Goal: Information Seeking & Learning: Learn about a topic

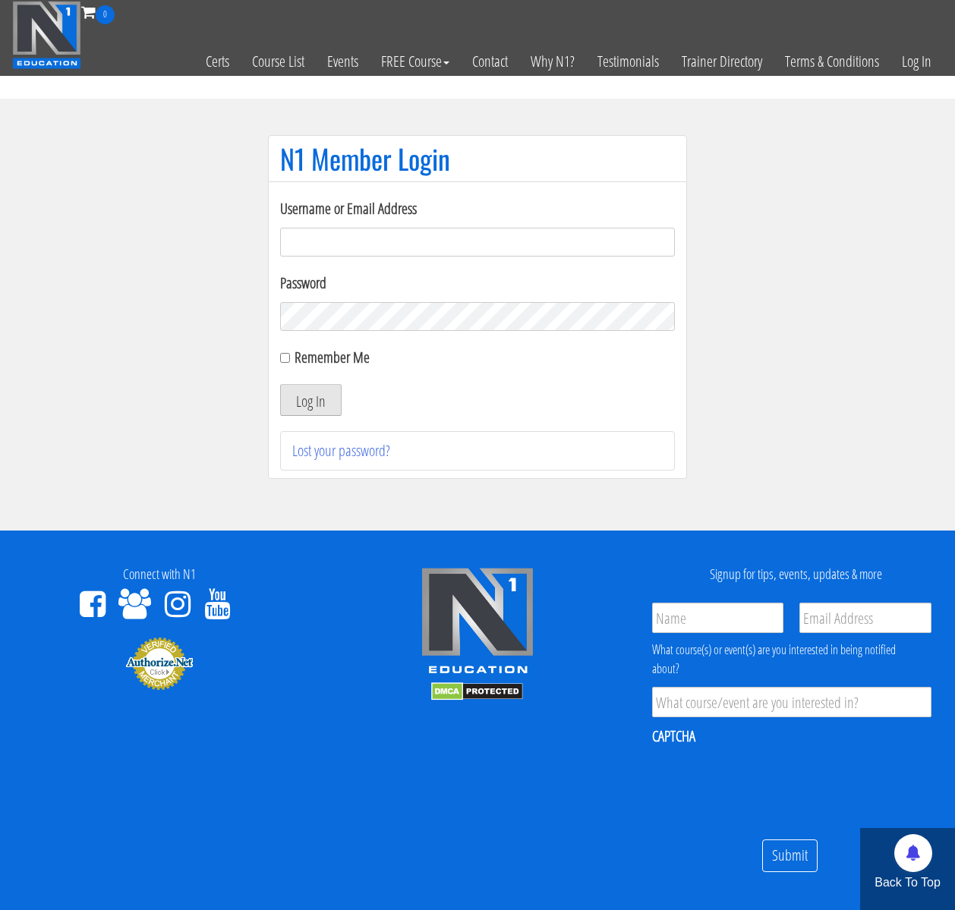
type input "kortney.riedy-2815"
click at [320, 397] on button "Log In" at bounding box center [310, 400] width 61 height 32
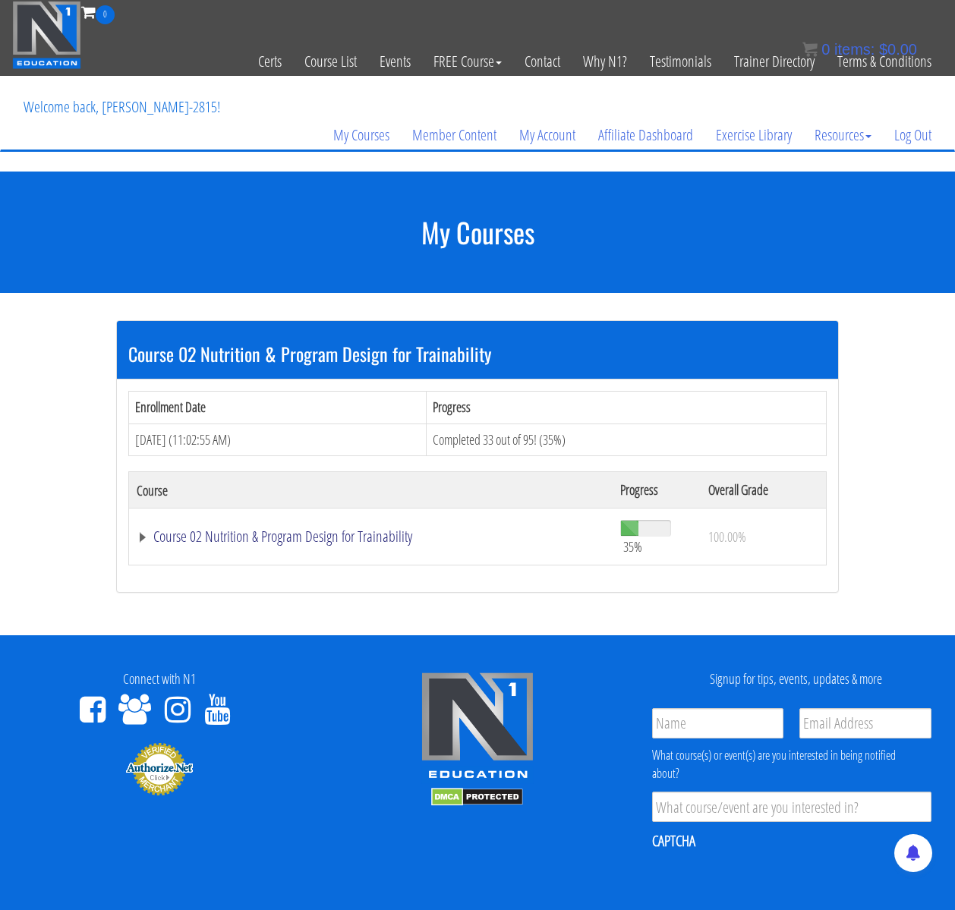
click at [219, 533] on link "Course 02 Nutrition & Program Design for Trainability" at bounding box center [371, 536] width 468 height 15
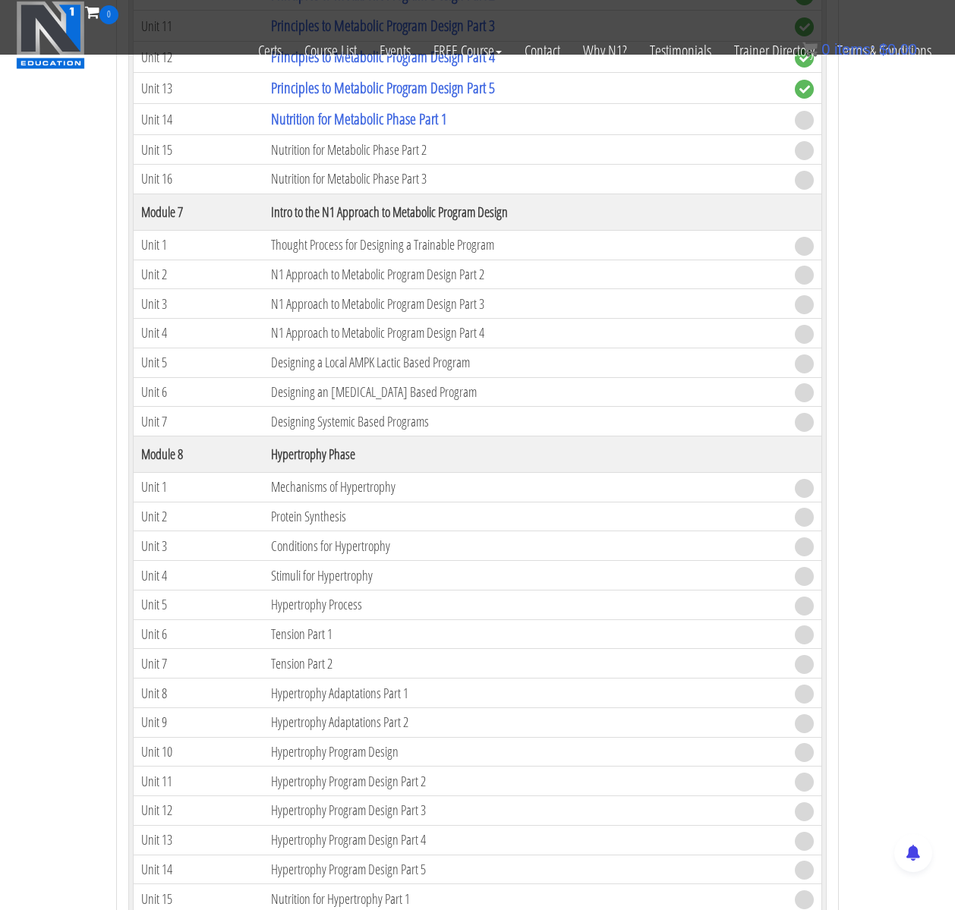
scroll to position [1620, 0]
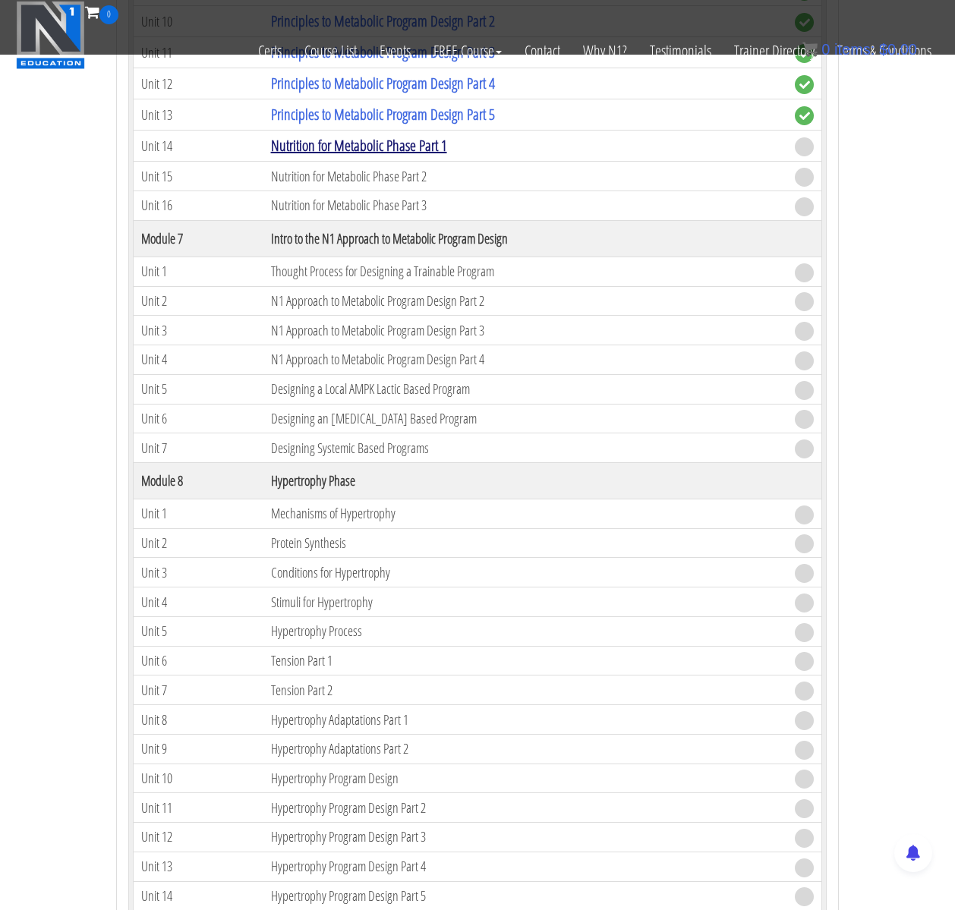
click at [320, 136] on link "Nutrition for Metabolic Phase Part 1" at bounding box center [359, 145] width 176 height 20
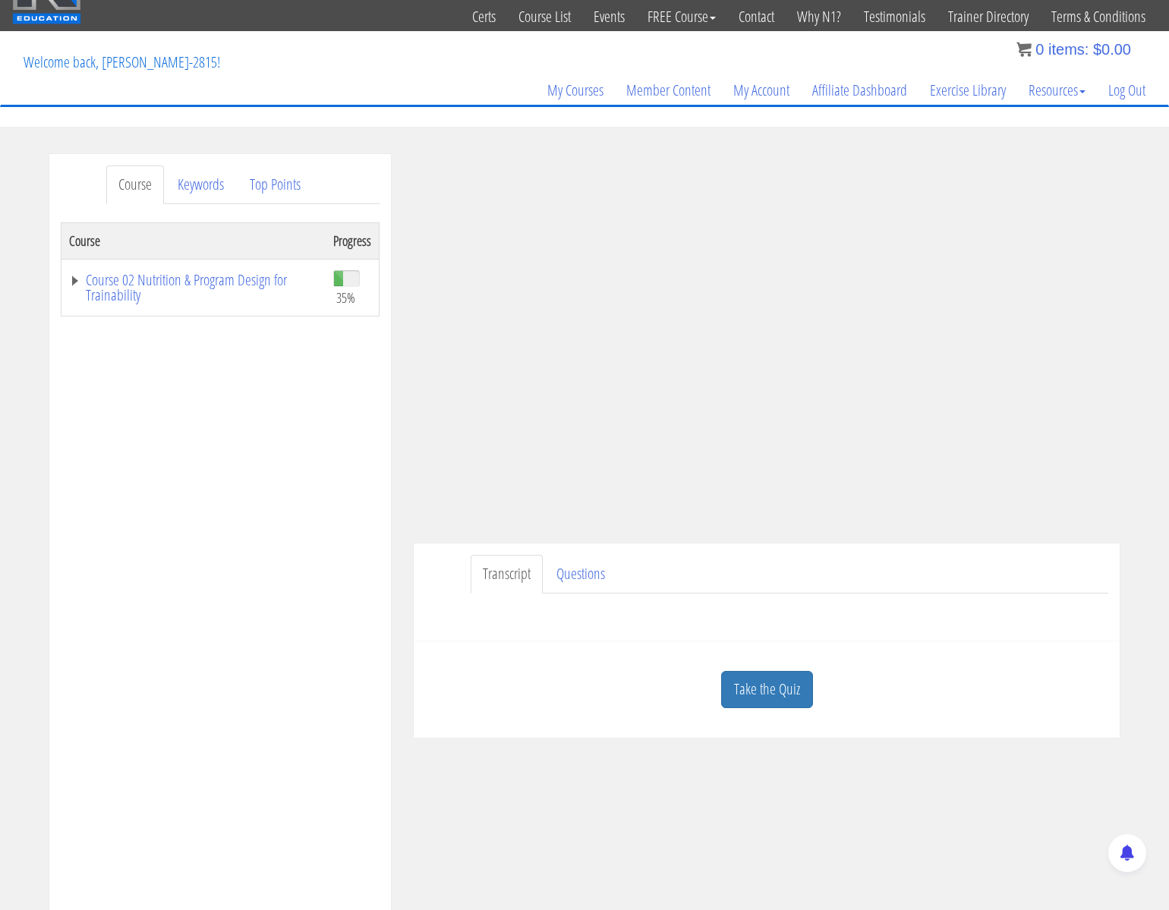
scroll to position [32, 0]
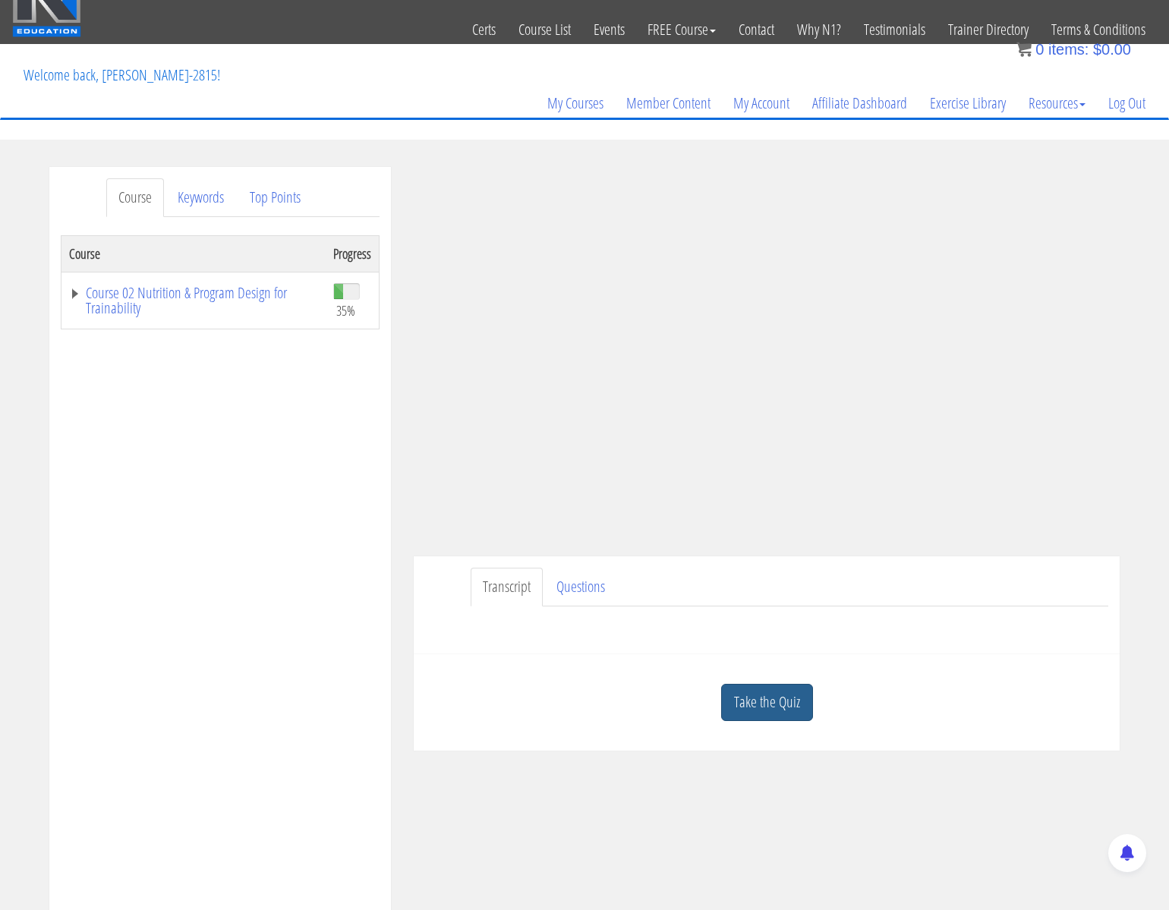
click at [746, 695] on link "Take the Quiz" at bounding box center [767, 702] width 92 height 37
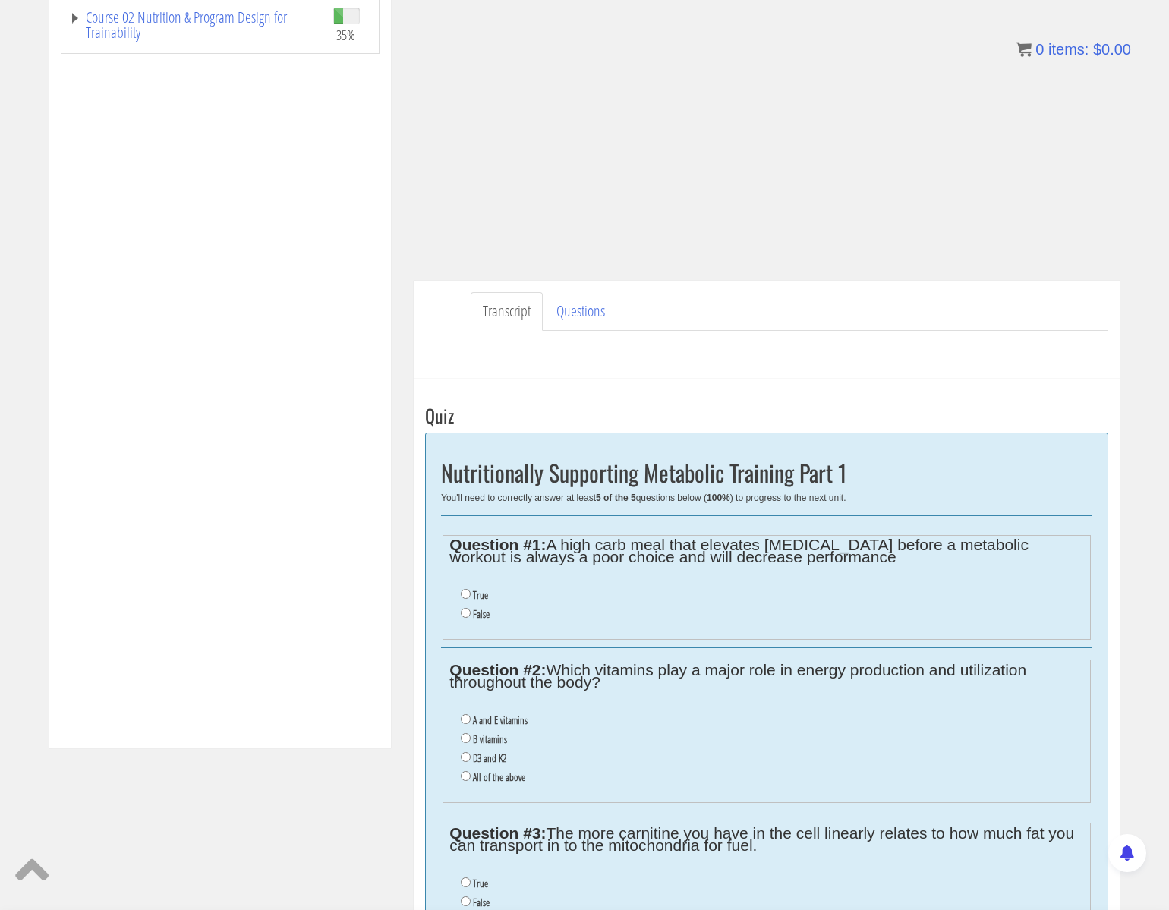
scroll to position [310, 0]
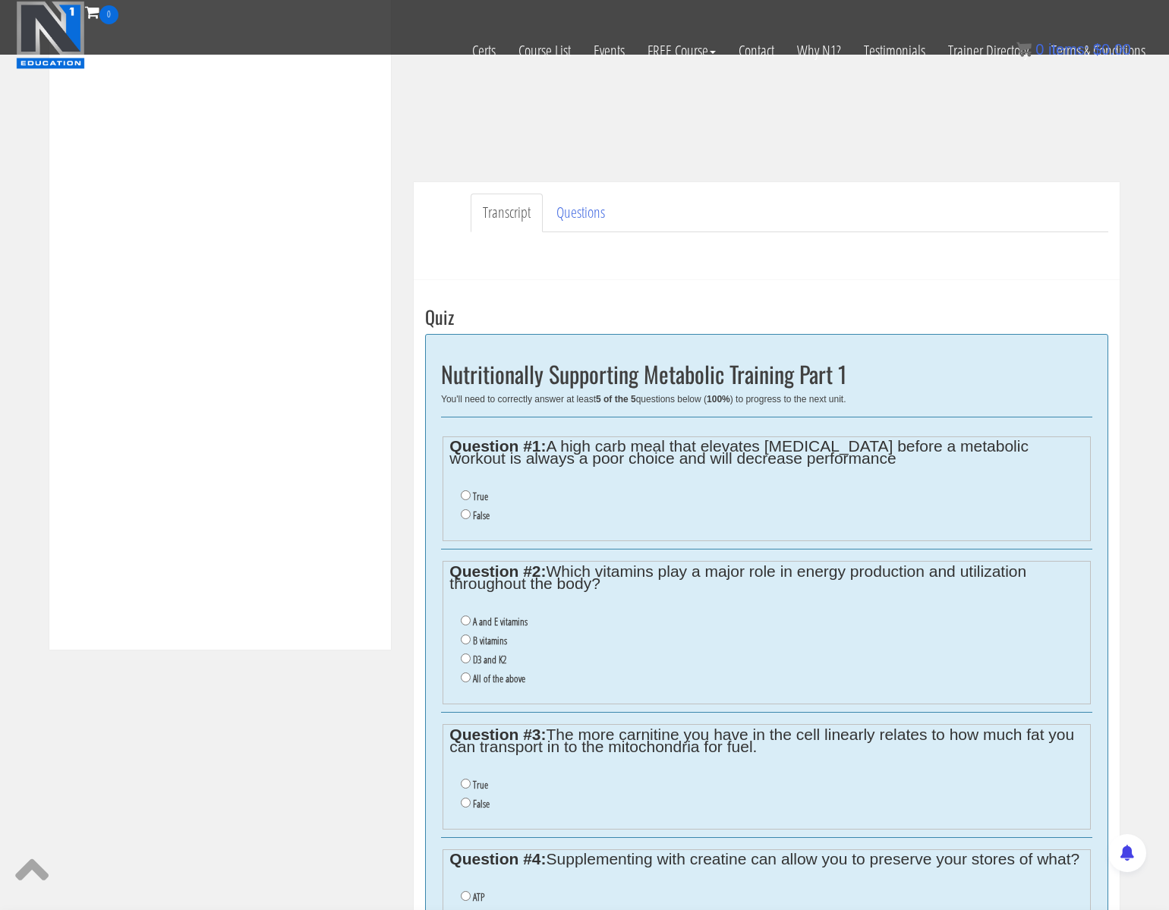
click at [716, 409] on div "Nutritionally Supporting Metabolic Training Part 1 You'll need to correctly ans…" at bounding box center [766, 743] width 683 height 818
click at [464, 524] on li "False" at bounding box center [772, 515] width 622 height 19
click at [464, 512] on input "False" at bounding box center [466, 514] width 10 height 10
radio input "true"
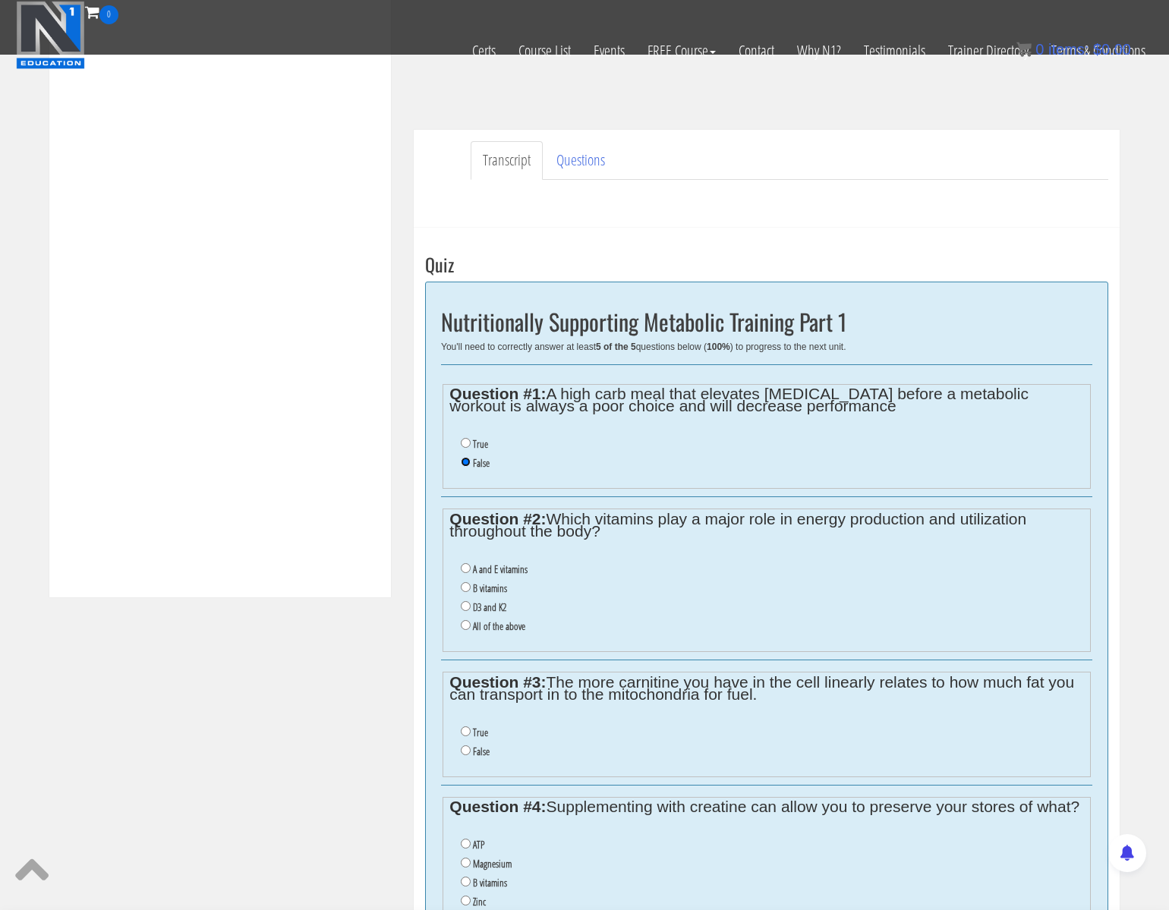
scroll to position [367, 0]
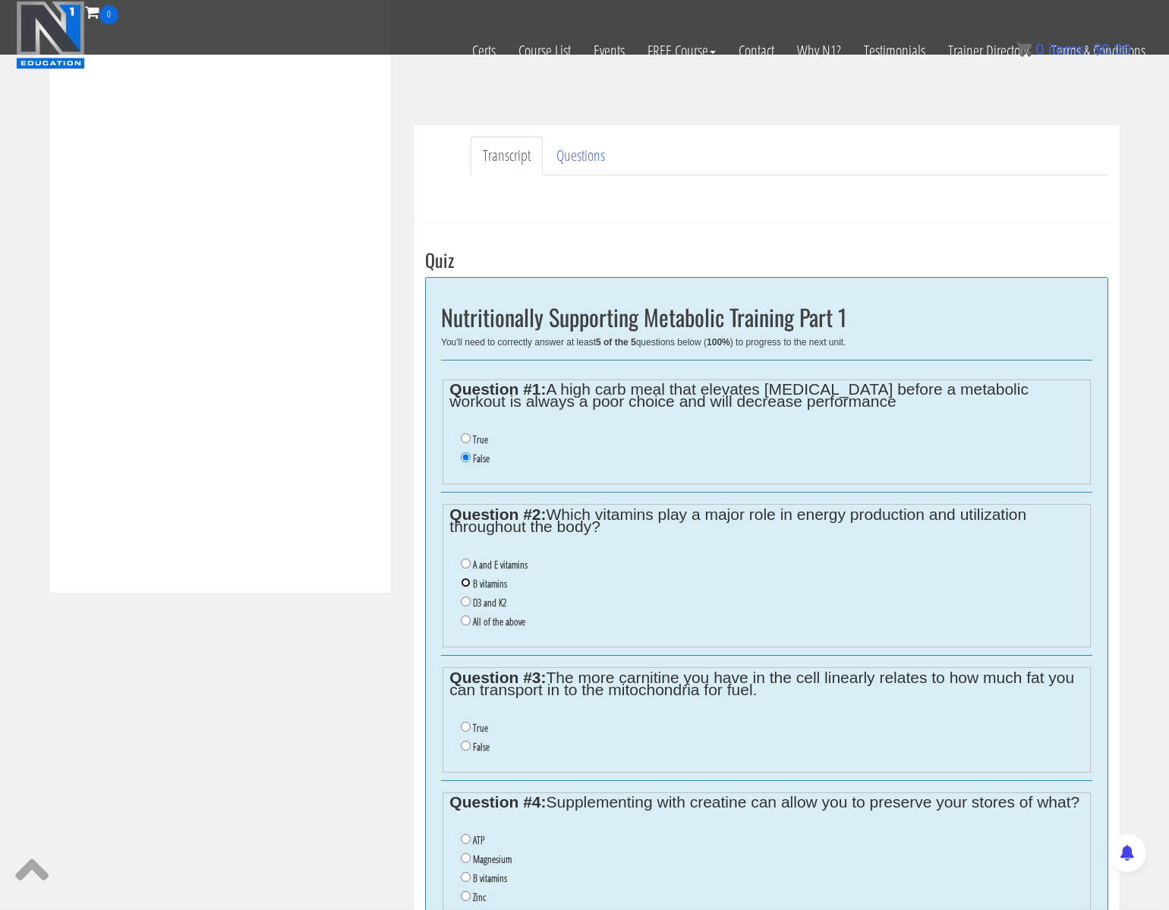
click at [463, 583] on input "B vitamins" at bounding box center [466, 583] width 10 height 10
radio input "true"
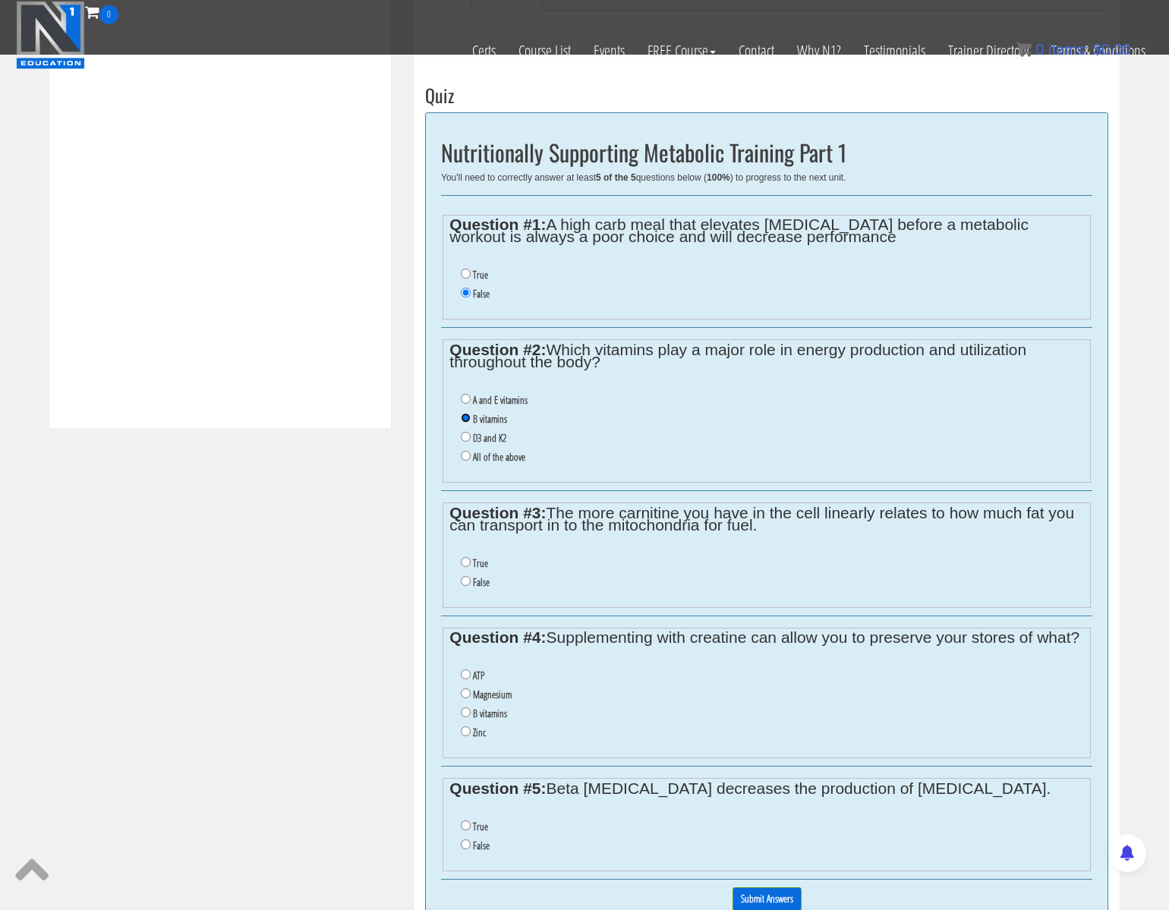
scroll to position [534, 0]
click at [465, 560] on input "True" at bounding box center [466, 561] width 10 height 10
radio input "true"
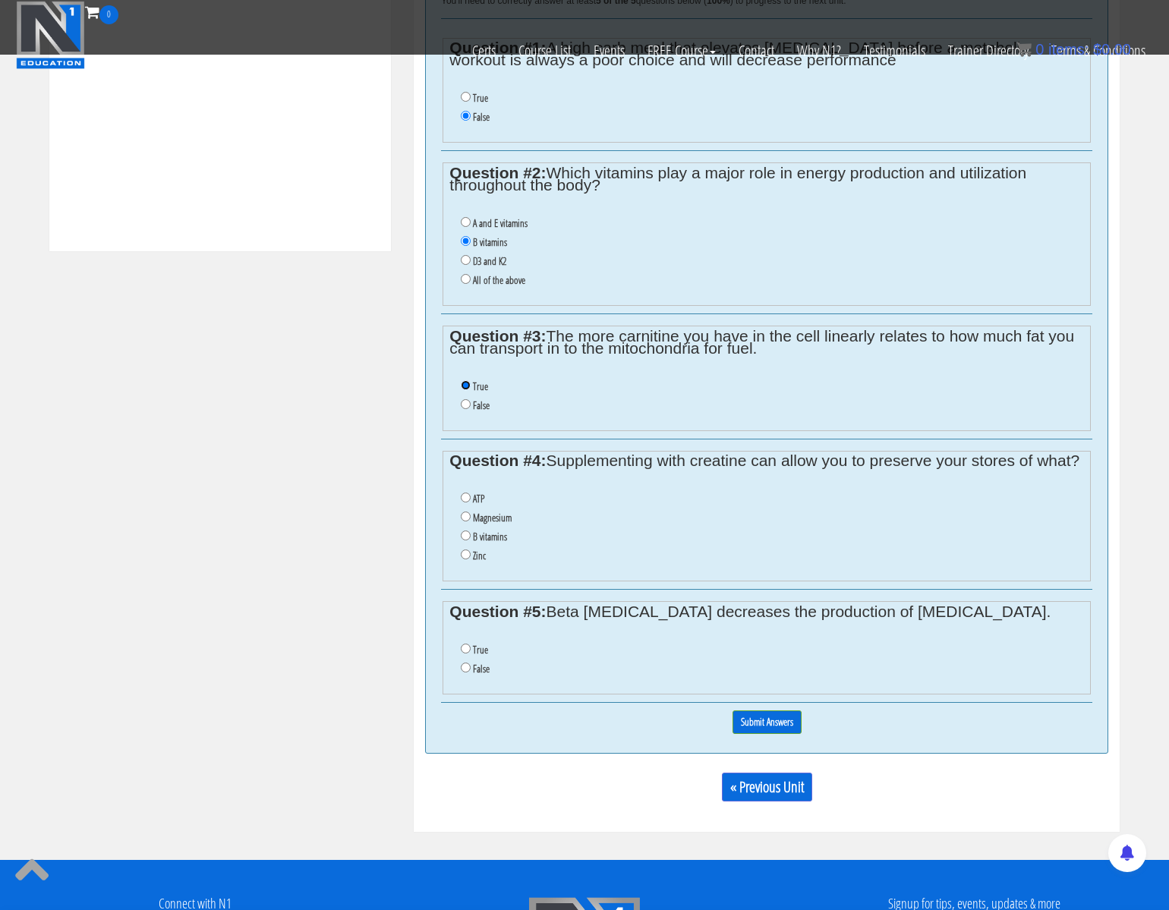
scroll to position [711, 0]
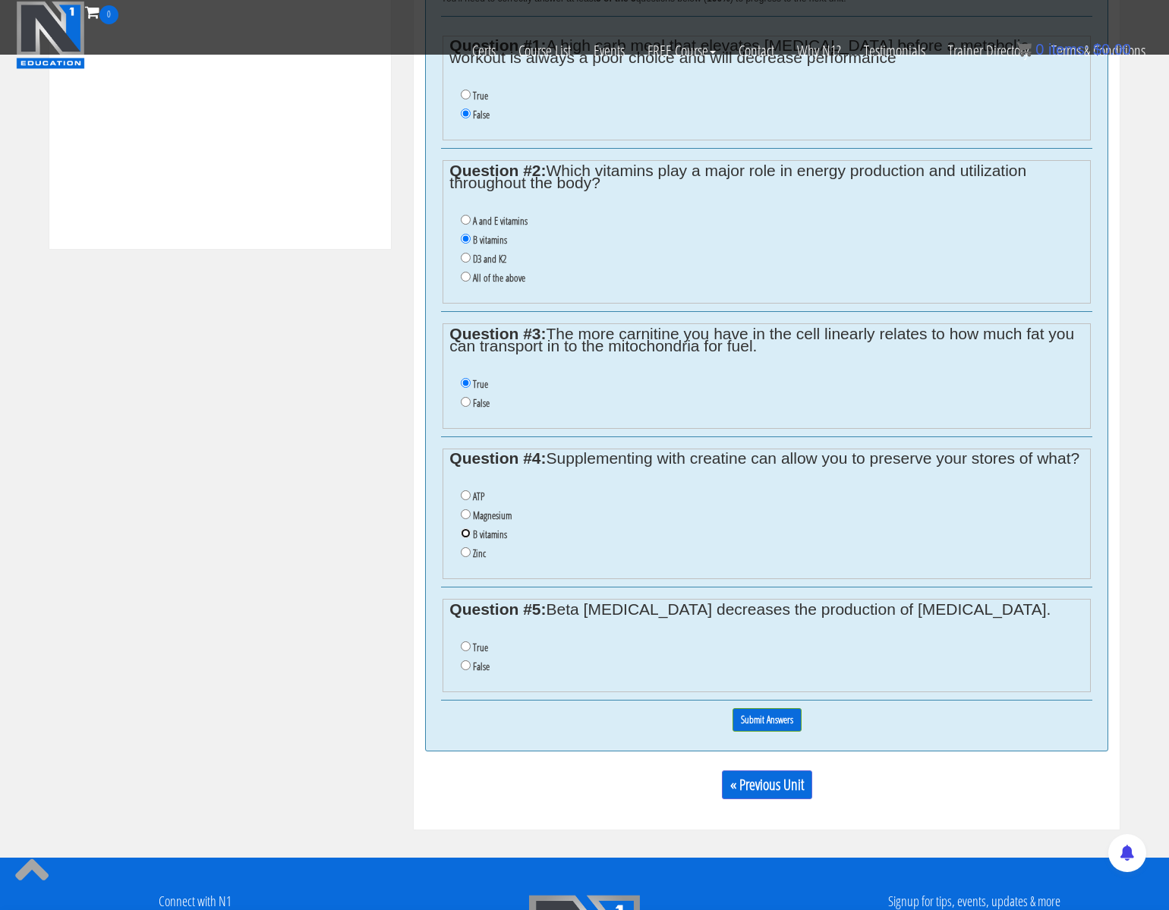
click at [462, 538] on input "B vitamins" at bounding box center [466, 533] width 10 height 10
radio input "true"
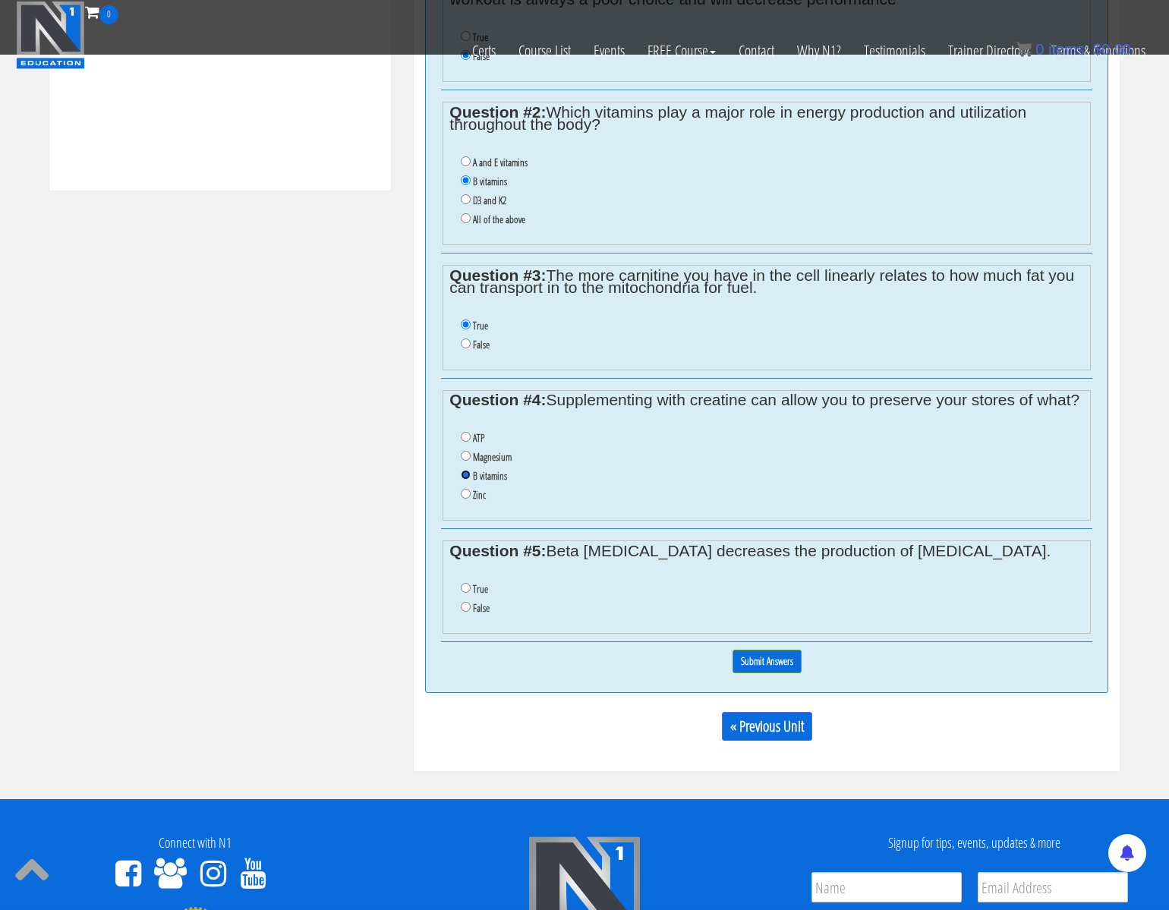
scroll to position [773, 0]
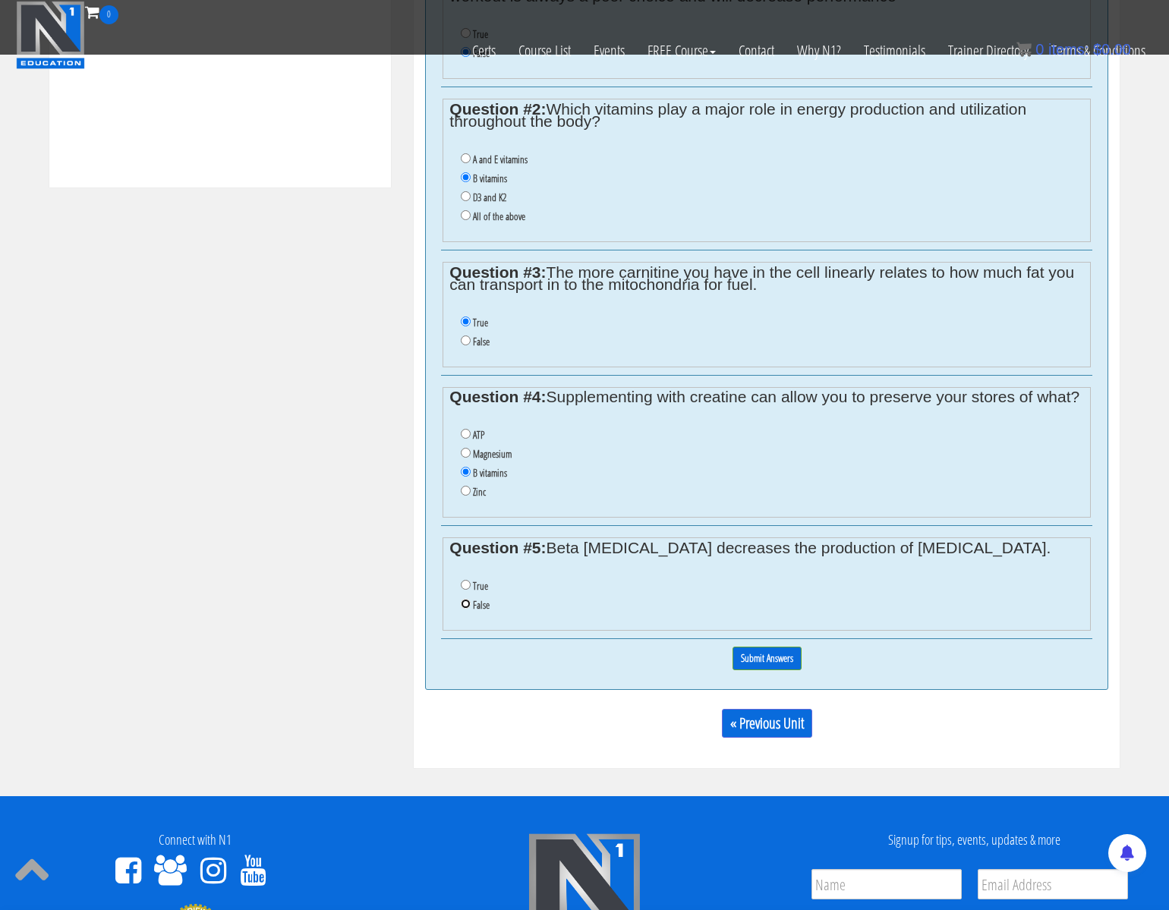
click at [464, 609] on input "False" at bounding box center [466, 604] width 10 height 10
radio input "true"
click at [769, 670] on input "Submit Answers" at bounding box center [766, 659] width 69 height 24
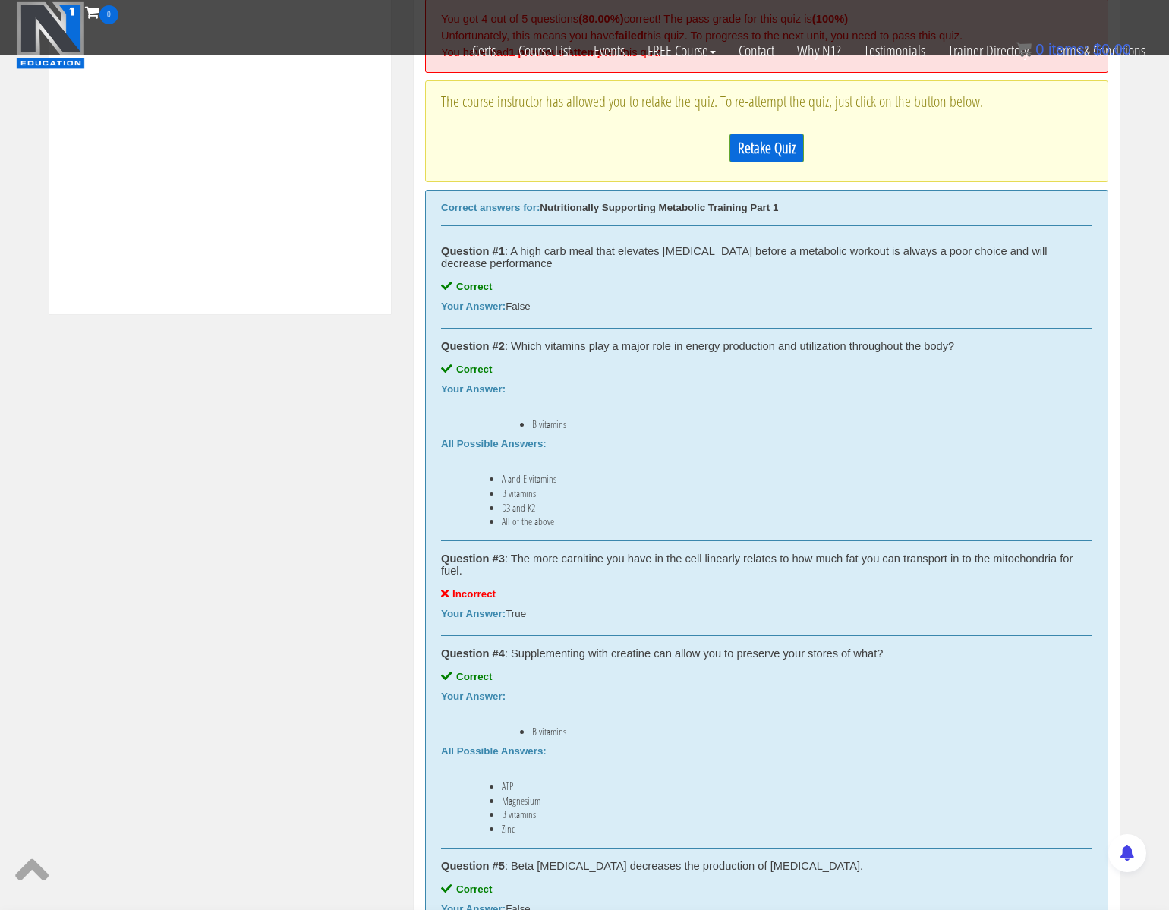
scroll to position [543, 0]
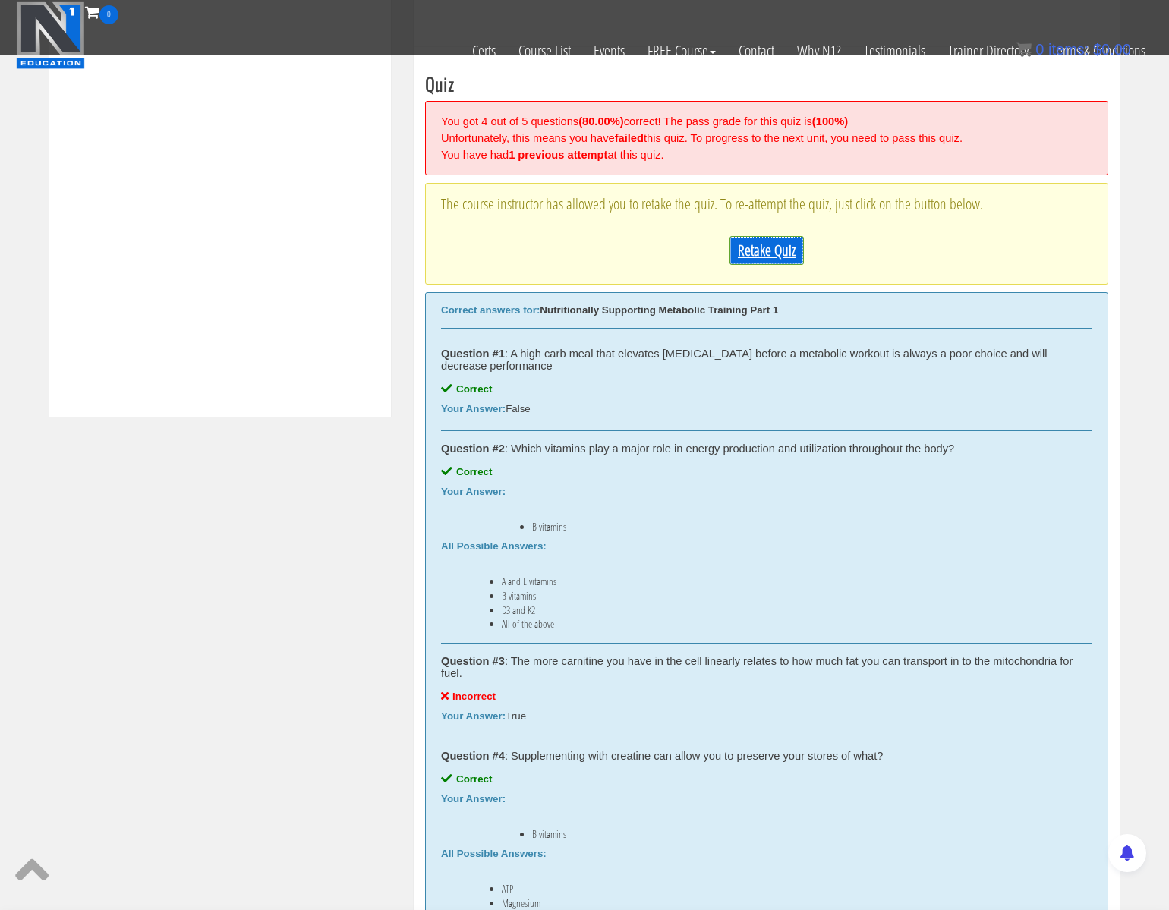
click at [767, 250] on link "Retake Quiz" at bounding box center [766, 250] width 74 height 29
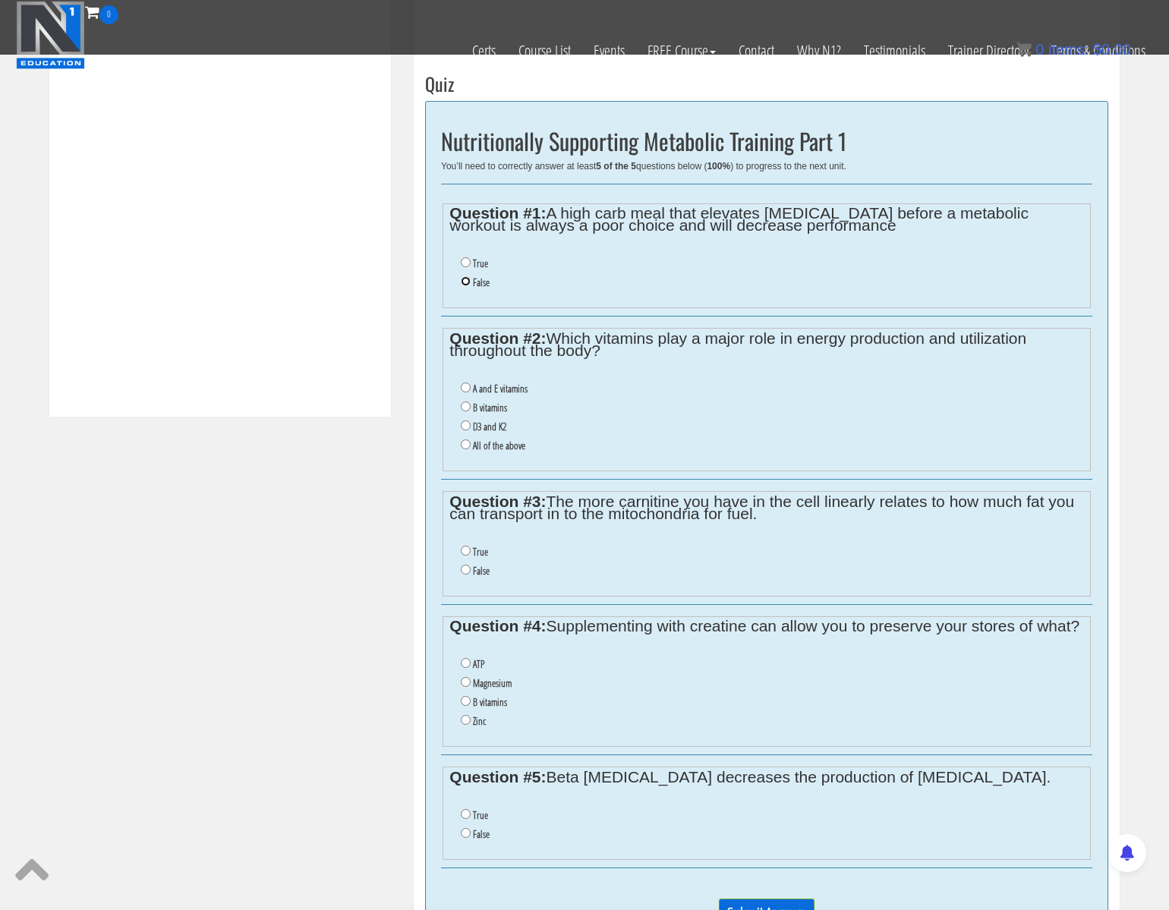
click at [464, 282] on input "False" at bounding box center [466, 281] width 10 height 10
radio input "true"
click at [467, 405] on input "B vitamins" at bounding box center [466, 406] width 10 height 10
radio input "true"
click at [464, 574] on input "False" at bounding box center [466, 570] width 10 height 10
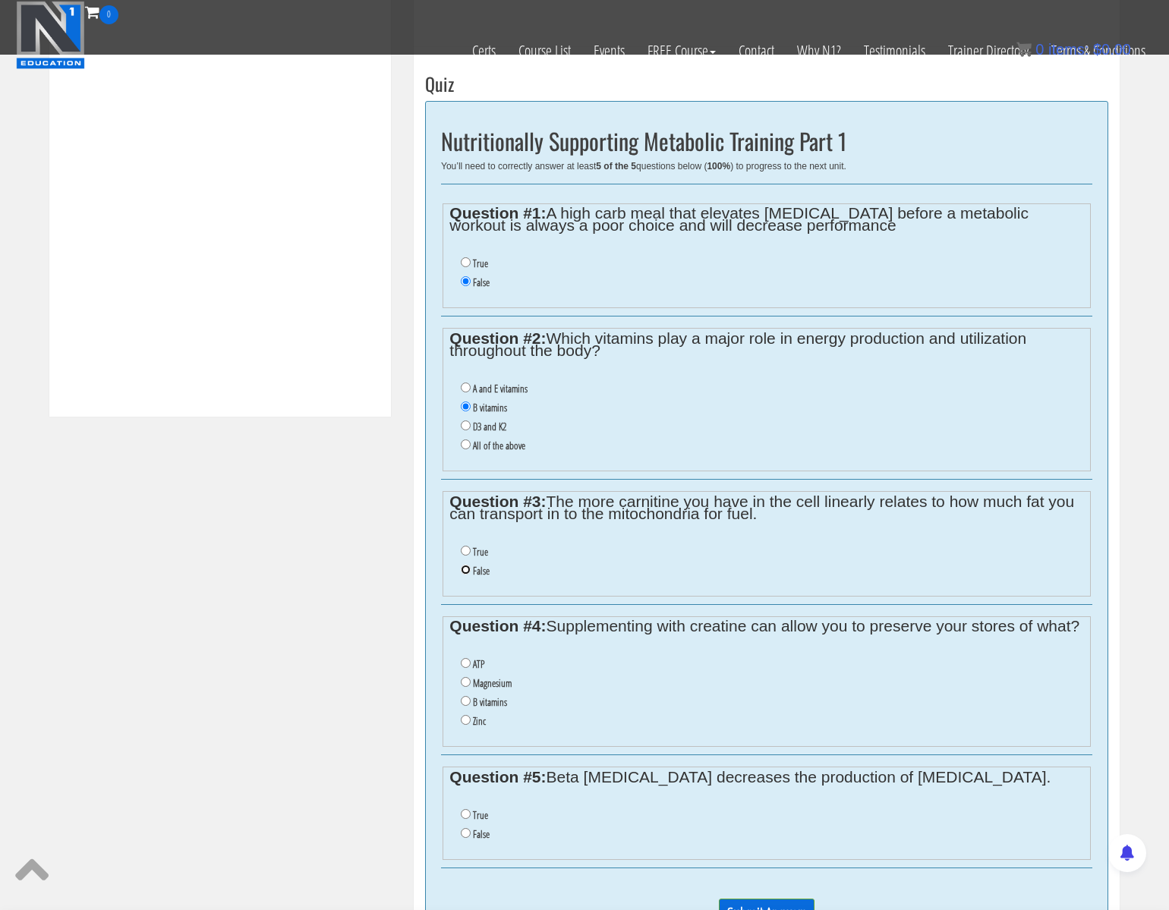
radio input "true"
click at [467, 706] on input "B vitamins" at bounding box center [466, 701] width 10 height 10
radio input "true"
click at [466, 838] on input "False" at bounding box center [466, 833] width 10 height 10
radio input "true"
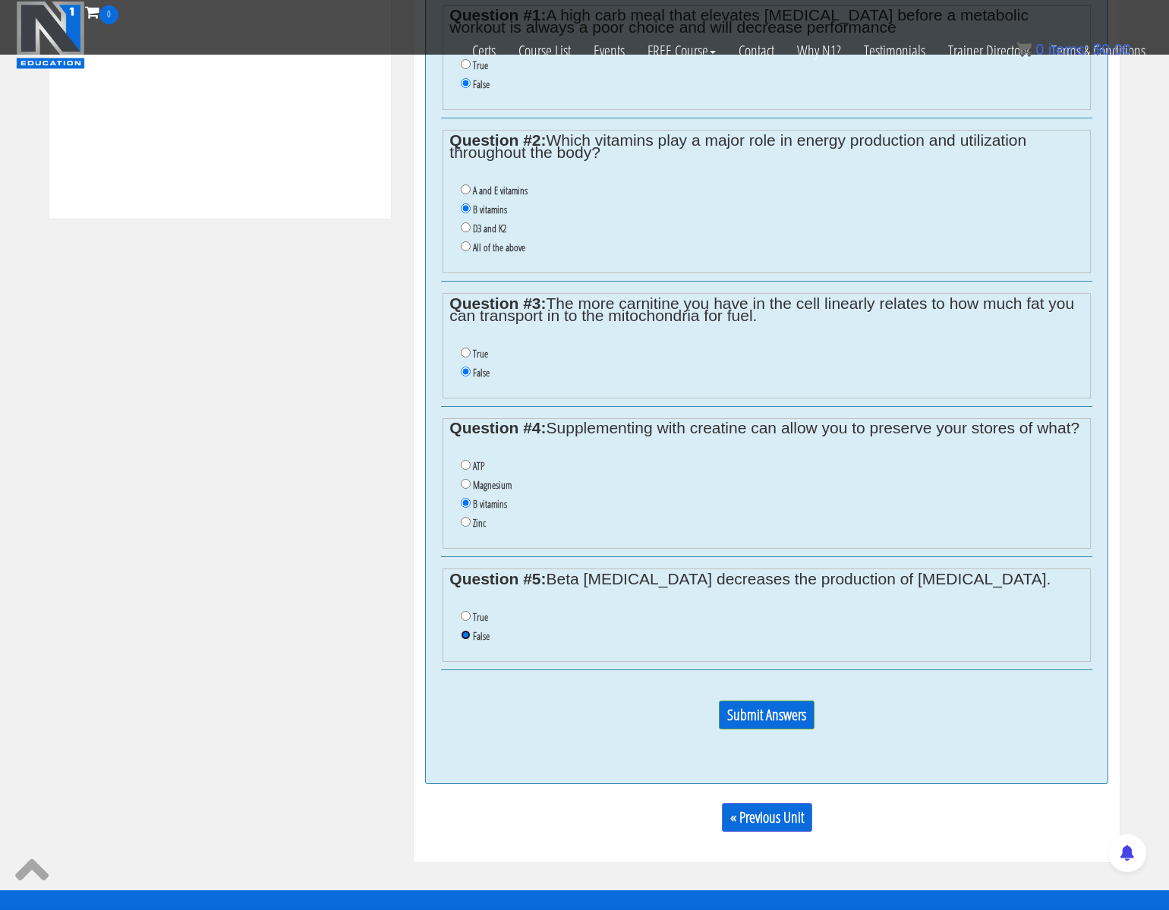
scroll to position [752, 0]
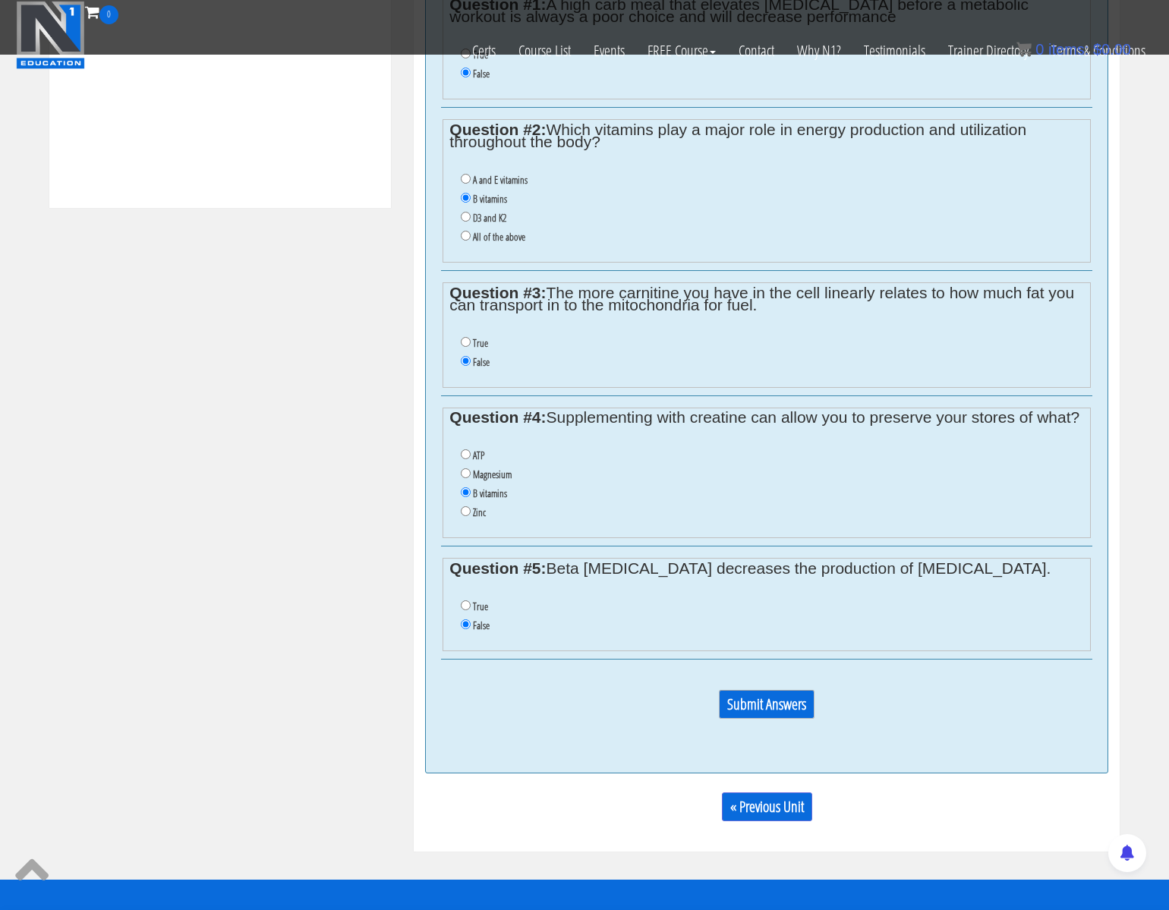
click at [782, 719] on input "Submit Answers" at bounding box center [767, 704] width 96 height 29
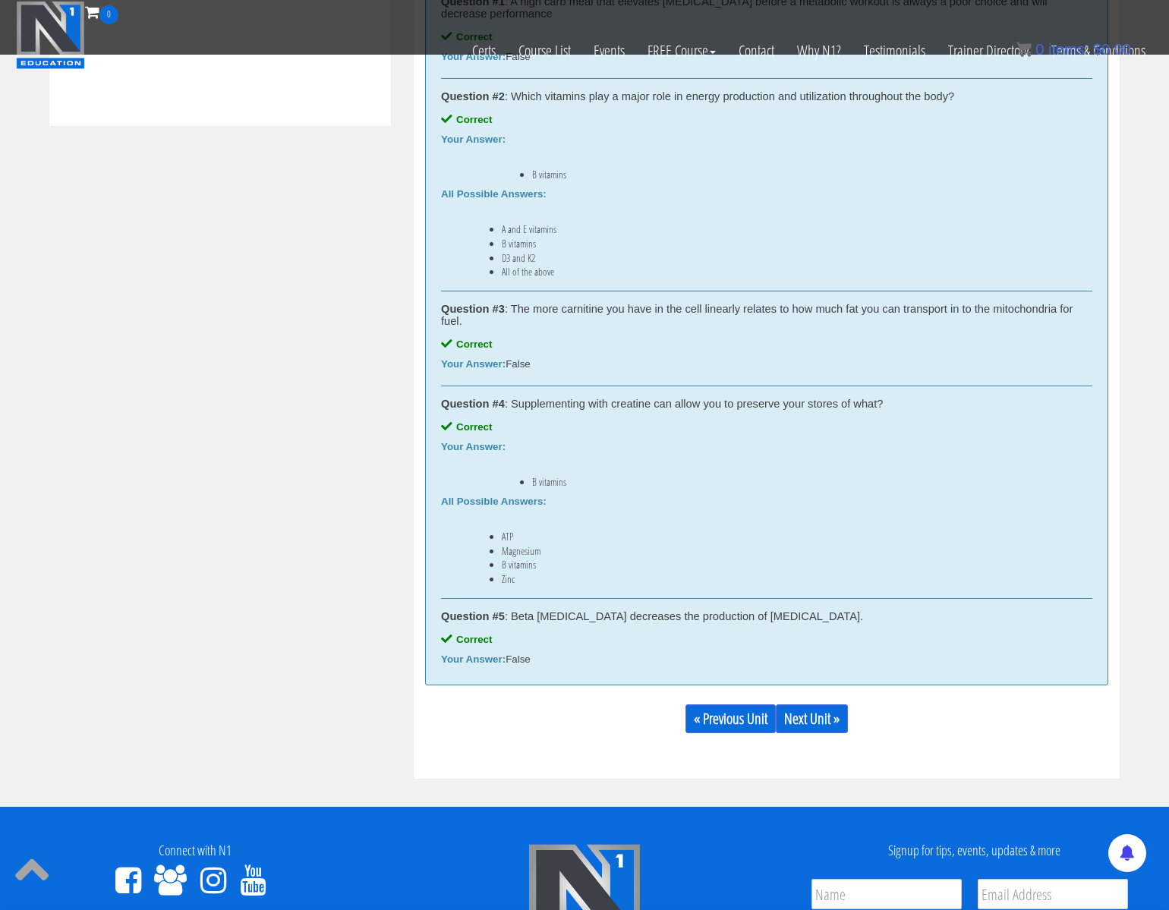
scroll to position [836, 0]
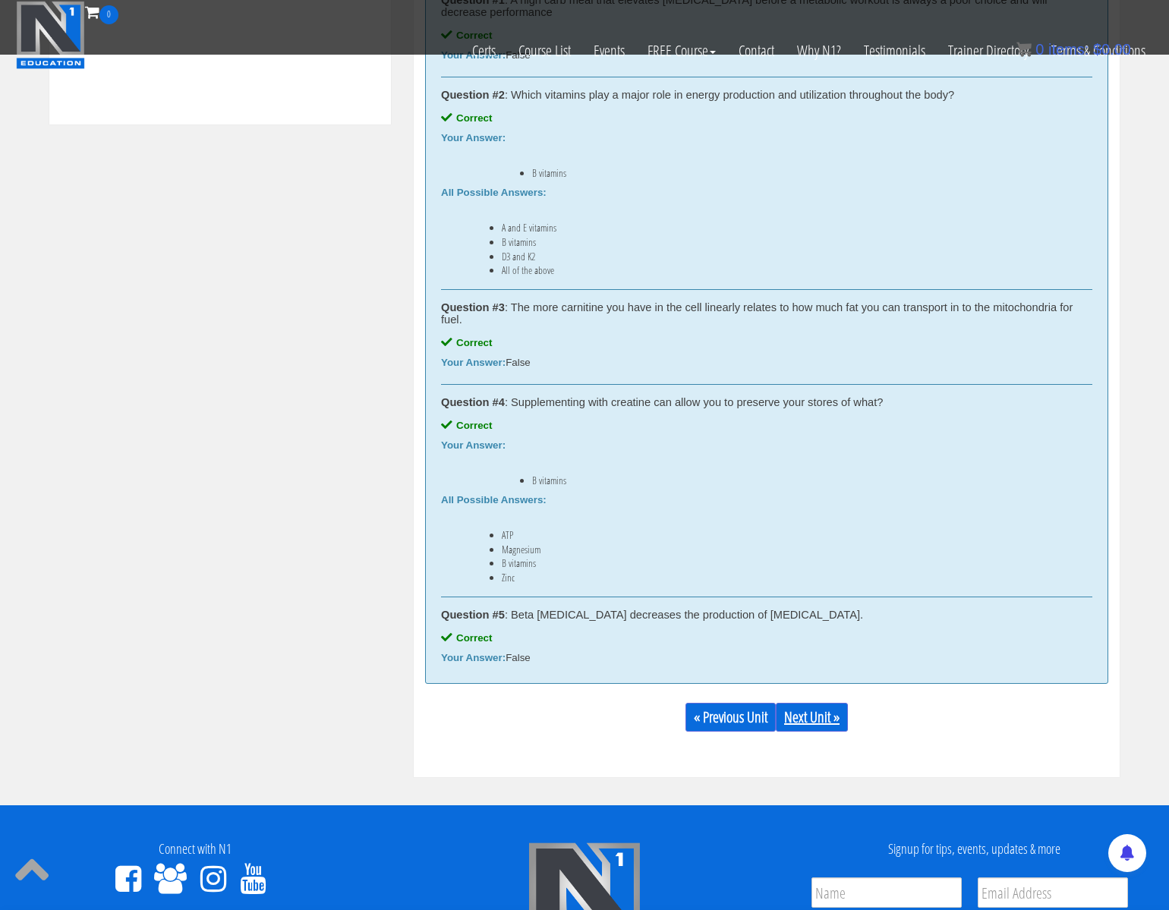
click at [806, 719] on link "Next Unit »" at bounding box center [812, 717] width 72 height 29
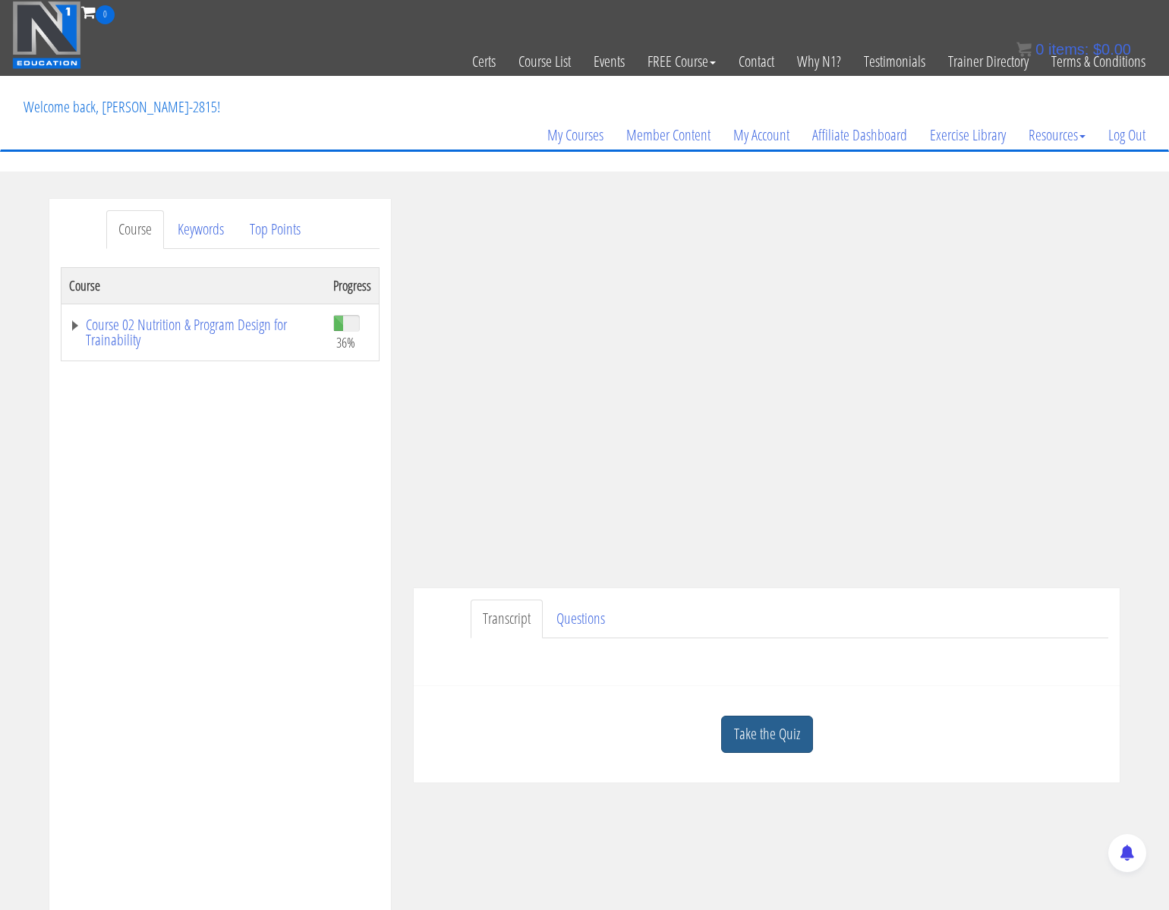
click at [759, 722] on link "Take the Quiz" at bounding box center [767, 734] width 92 height 37
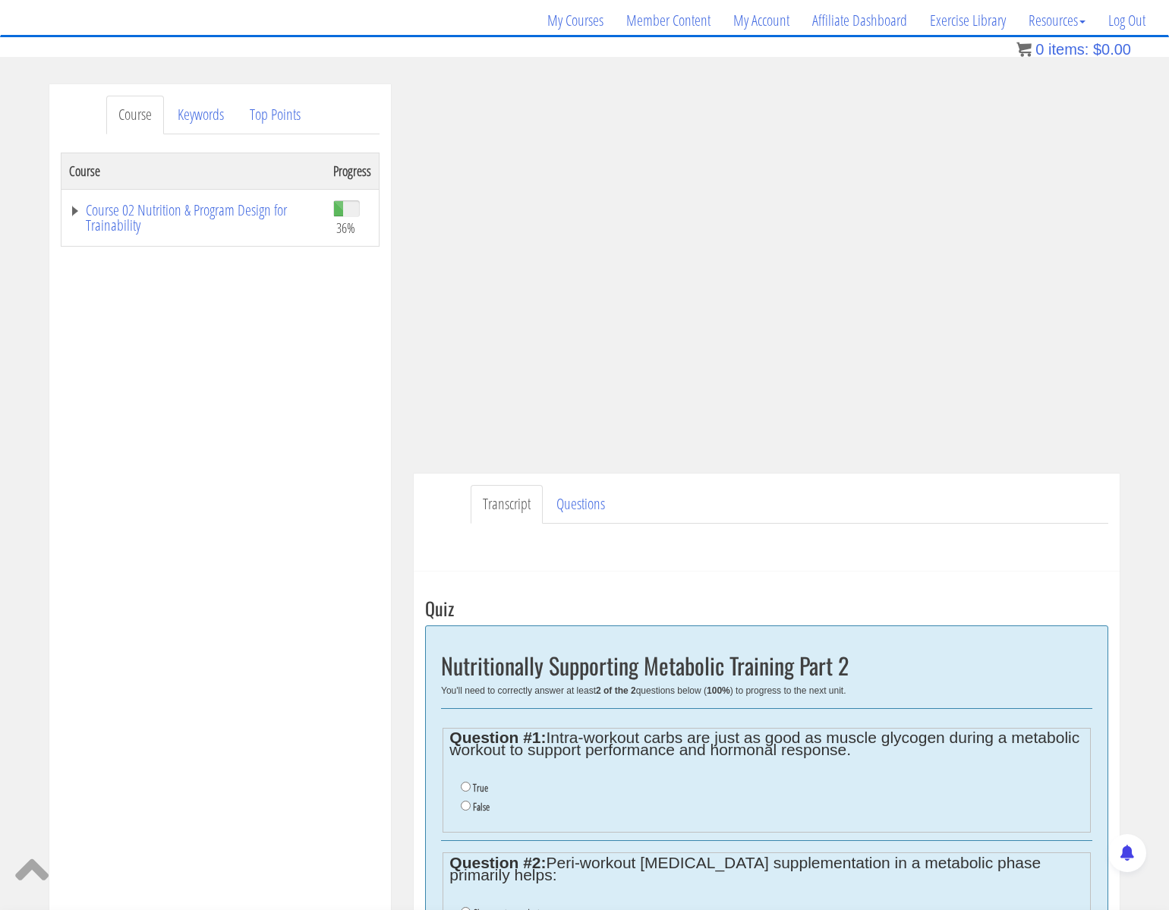
scroll to position [353, 0]
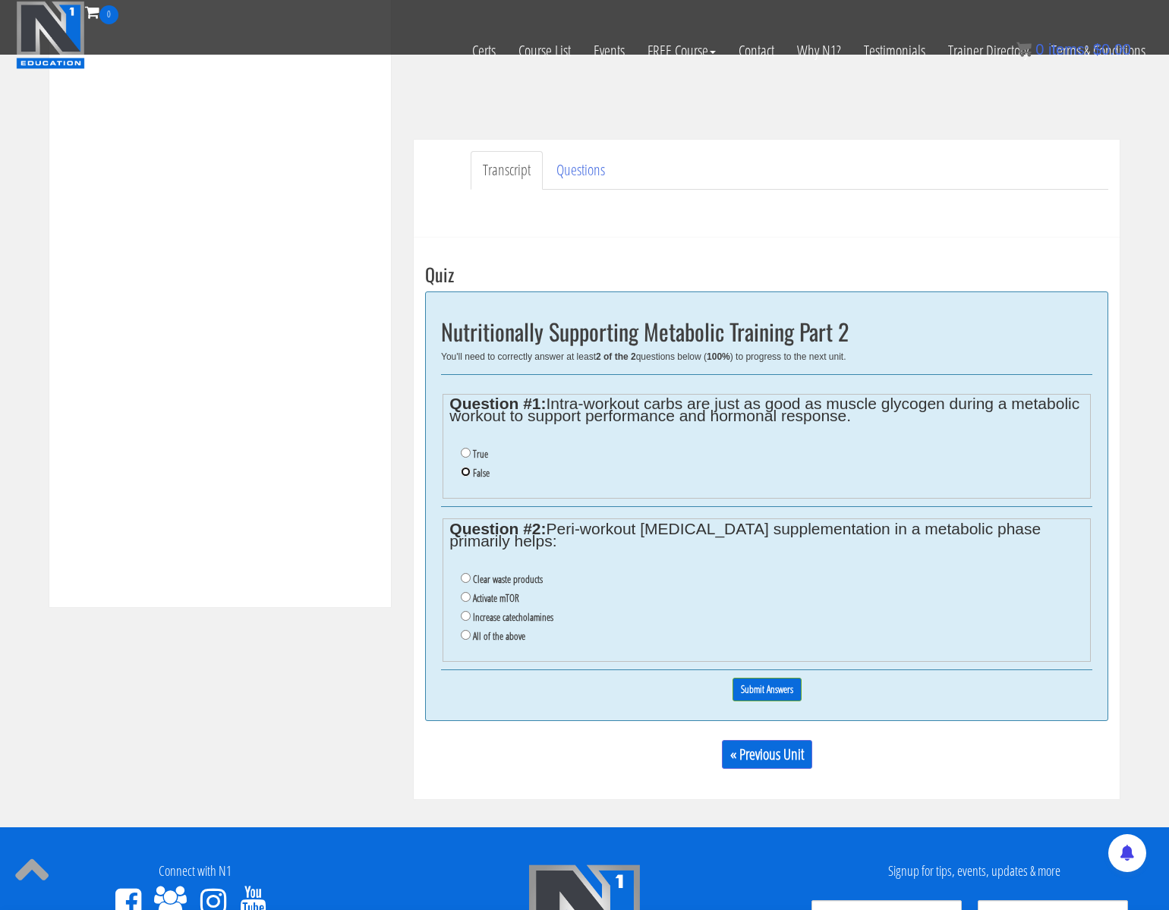
click at [463, 471] on input "False" at bounding box center [466, 472] width 10 height 10
radio input "true"
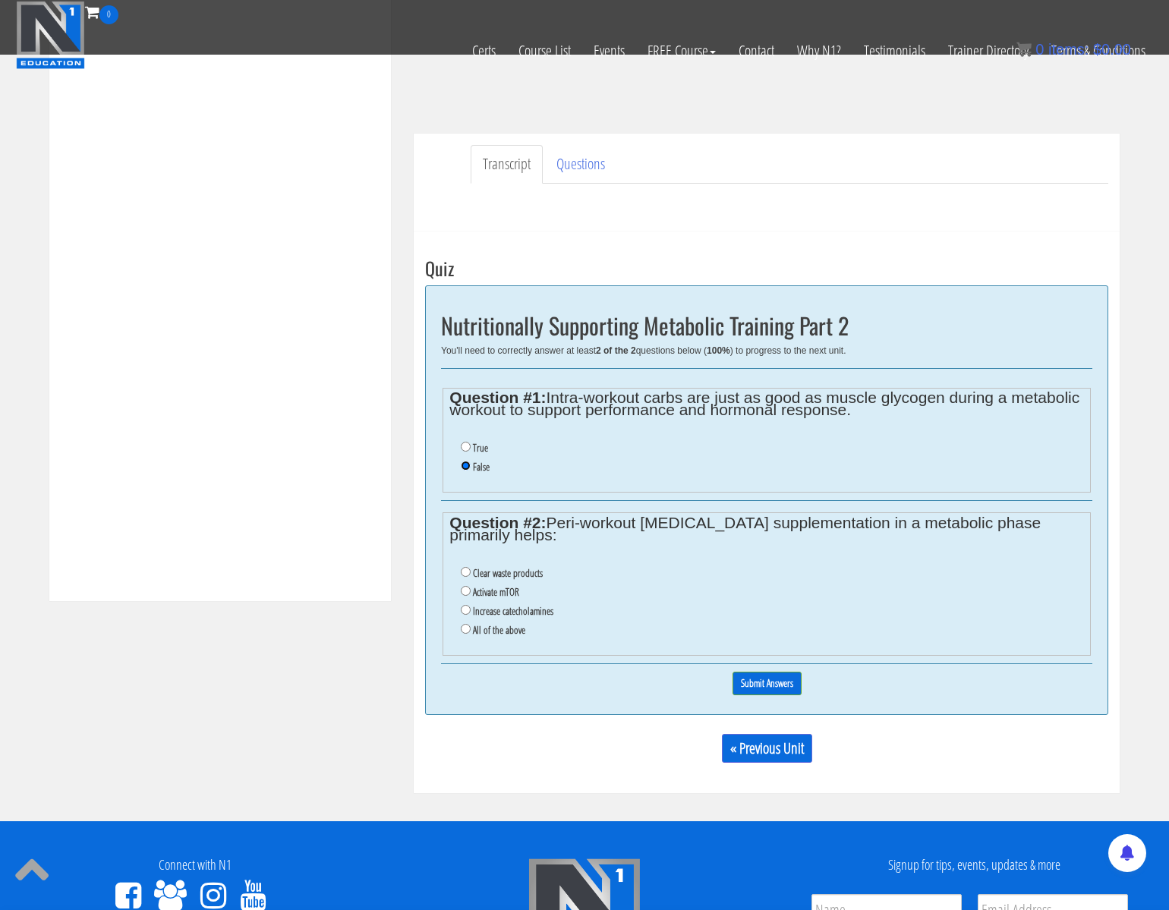
scroll to position [360, 0]
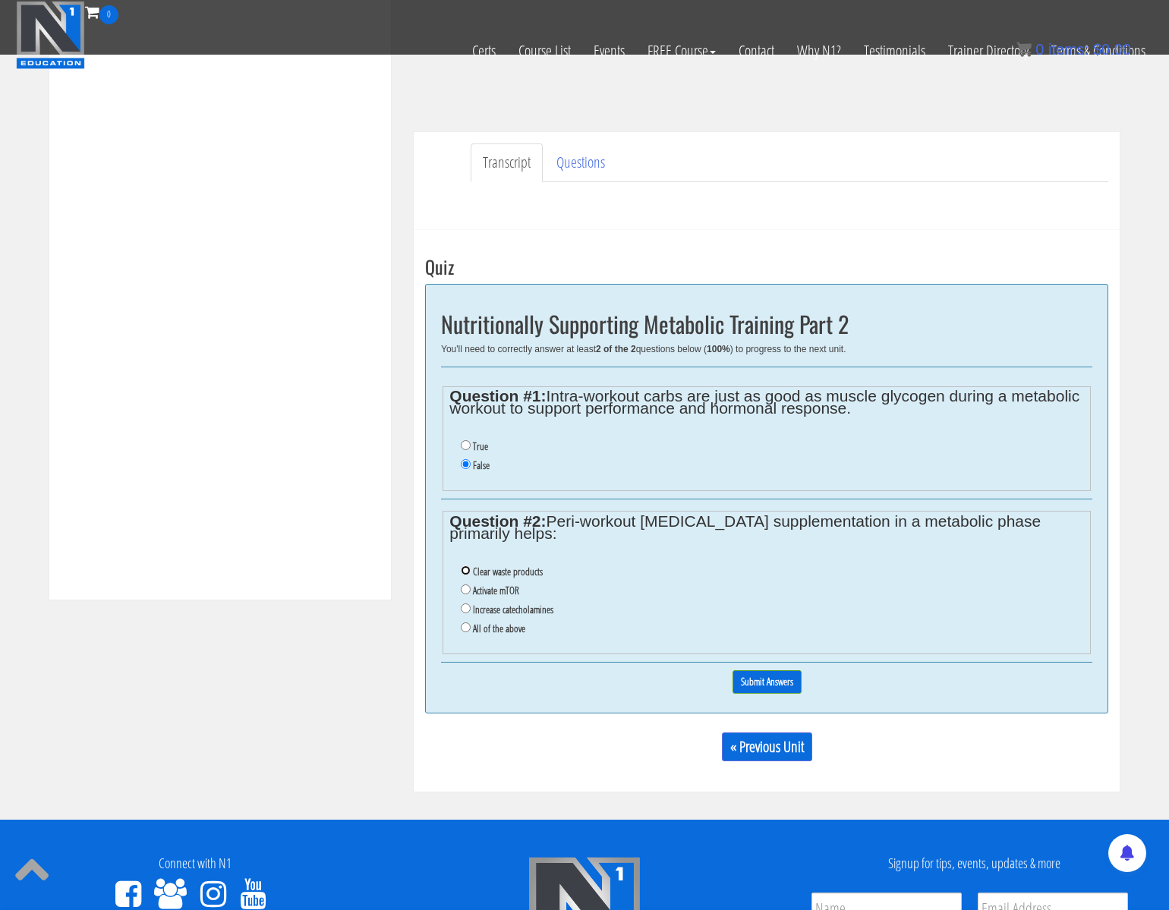
click at [461, 572] on input "Clear waste products" at bounding box center [466, 570] width 10 height 10
radio input "true"
click at [761, 676] on input "Submit Answers" at bounding box center [766, 682] width 69 height 24
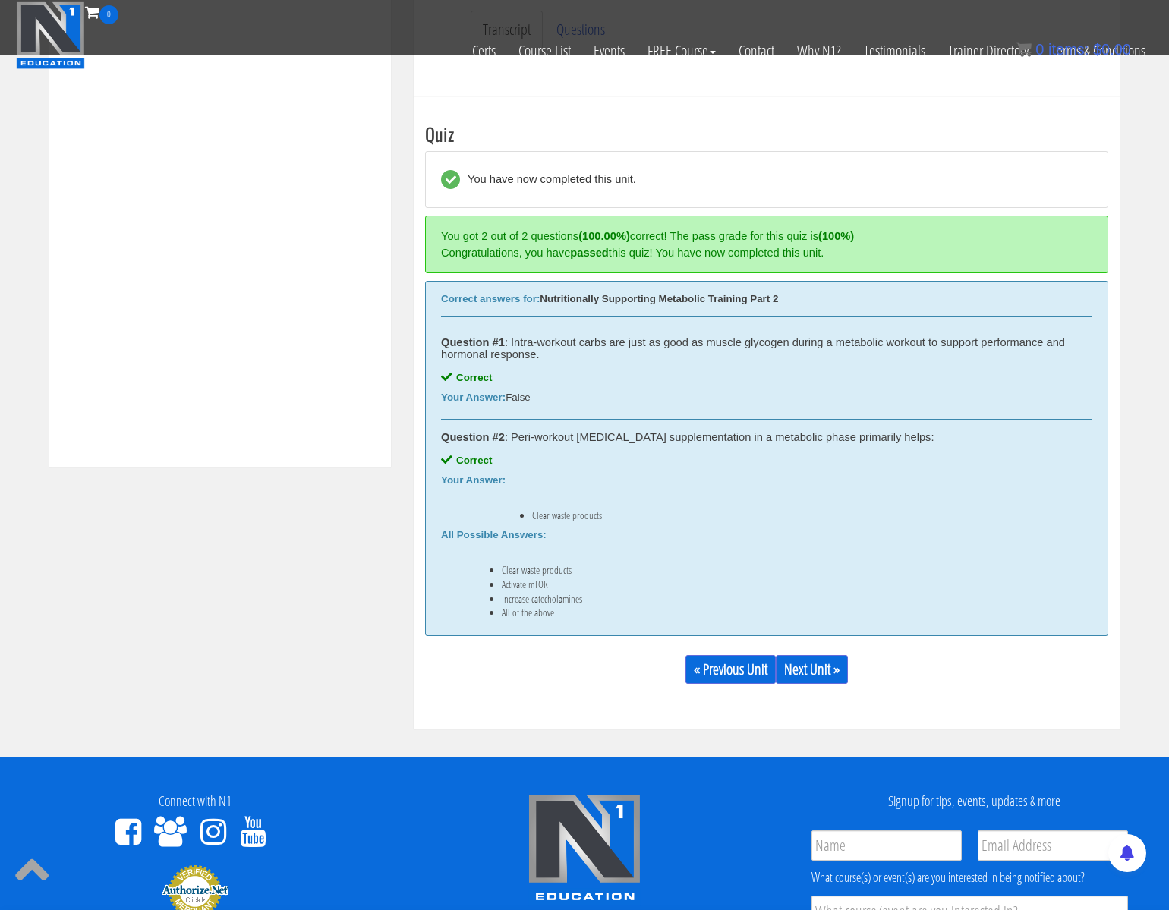
scroll to position [568, 0]
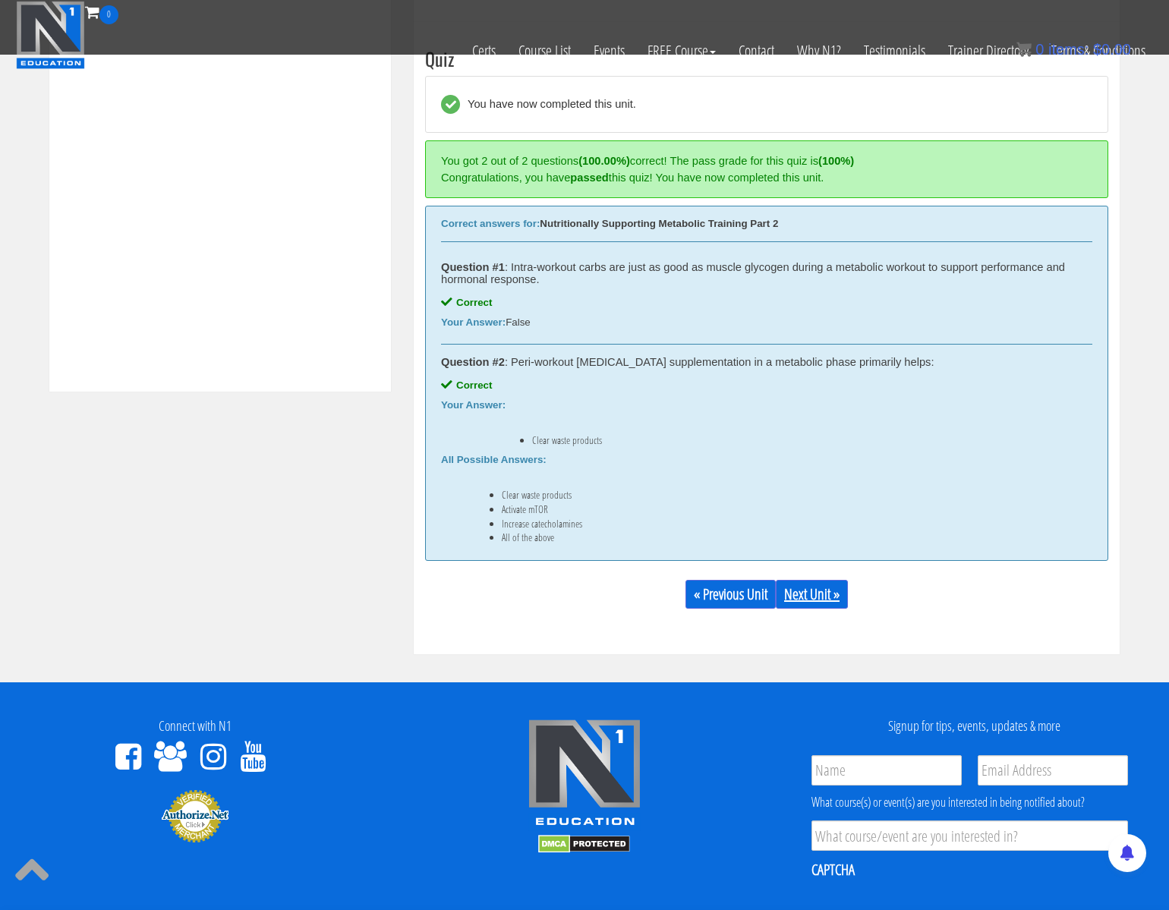
click at [801, 599] on link "Next Unit »" at bounding box center [812, 594] width 72 height 29
